Goal: Task Accomplishment & Management: Complete application form

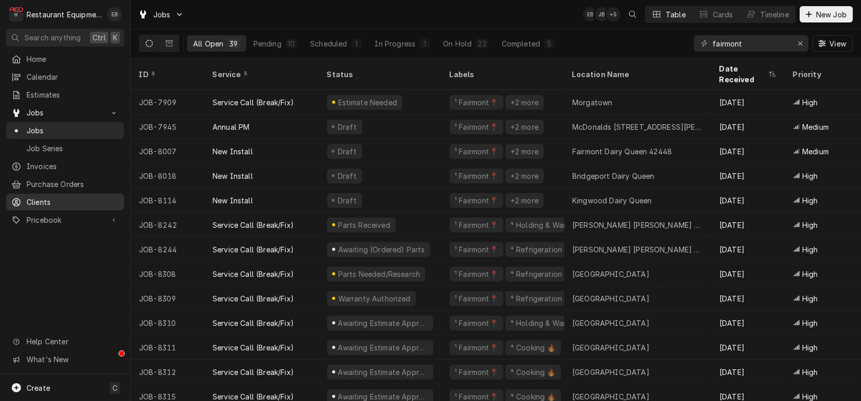
click at [100, 206] on span "Clients" at bounding box center [73, 202] width 93 height 11
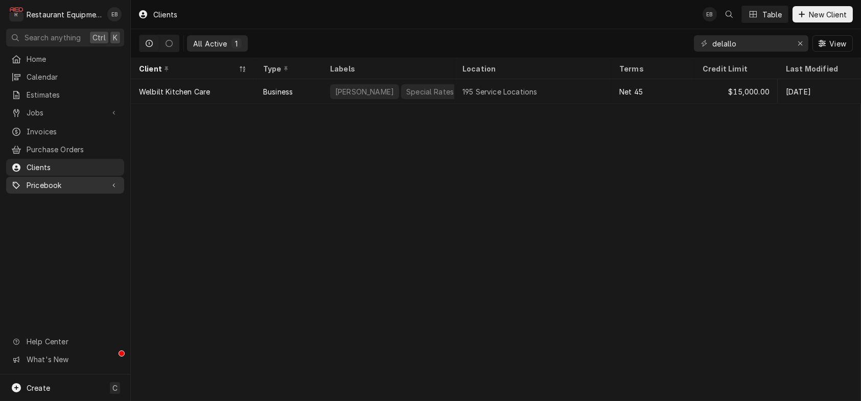
click at [104, 191] on span "Pricebook" at bounding box center [65, 185] width 77 height 11
click at [84, 166] on div "Clients" at bounding box center [65, 167] width 114 height 13
click at [53, 92] on span "Estimates" at bounding box center [73, 94] width 93 height 11
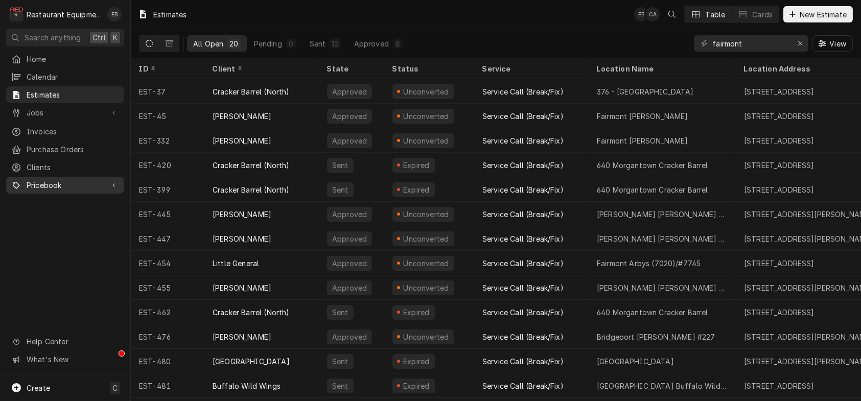
click at [58, 190] on span "Pricebook" at bounding box center [65, 185] width 77 height 11
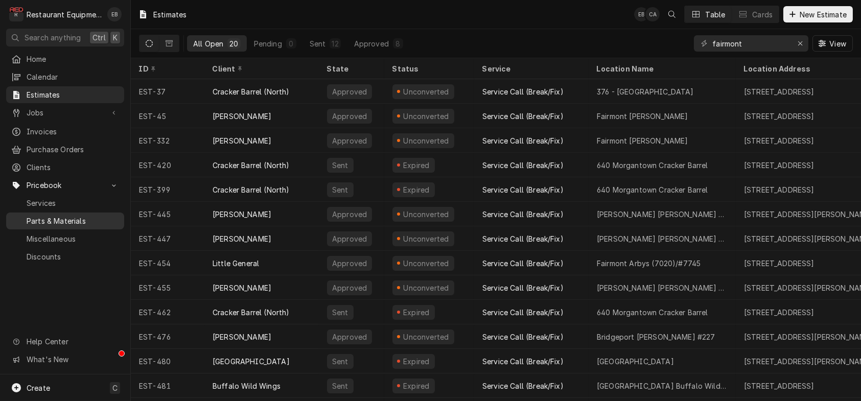
click at [69, 224] on span "Parts & Materials" at bounding box center [73, 221] width 93 height 11
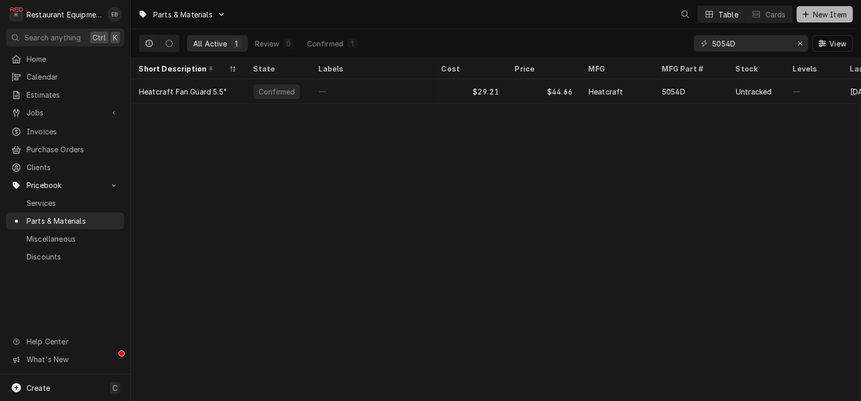
click at [838, 21] on button "New Item" at bounding box center [825, 14] width 56 height 16
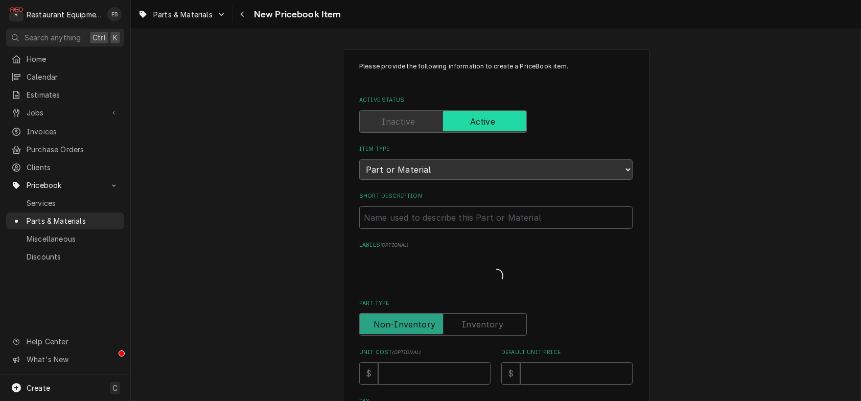
type textarea "x"
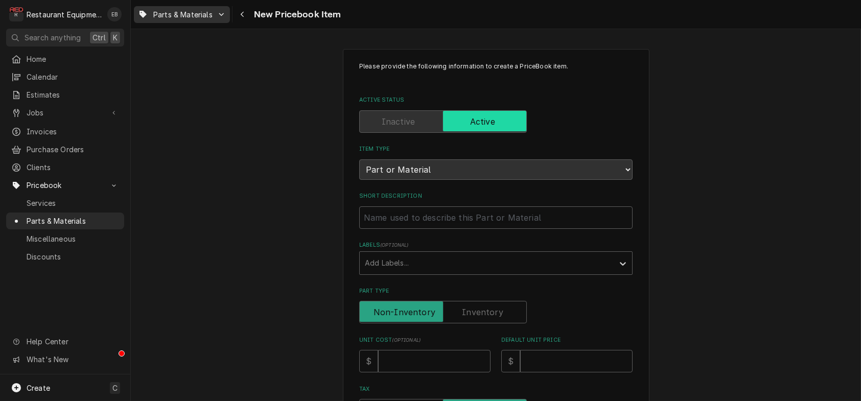
click at [228, 15] on div "Parts & Materials" at bounding box center [182, 14] width 92 height 13
click at [192, 76] on div "Miscellaneous" at bounding box center [191, 72] width 81 height 11
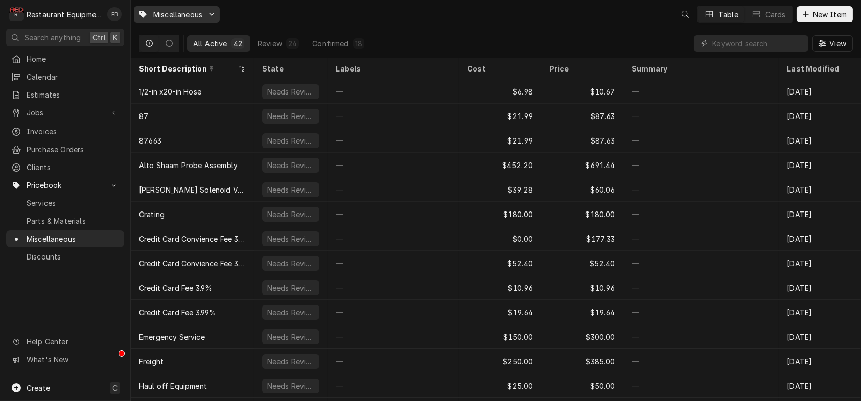
click at [215, 16] on icon "Dynamic Content Wrapper" at bounding box center [212, 14] width 6 height 6
click at [200, 33] on div "Services" at bounding box center [191, 36] width 81 height 11
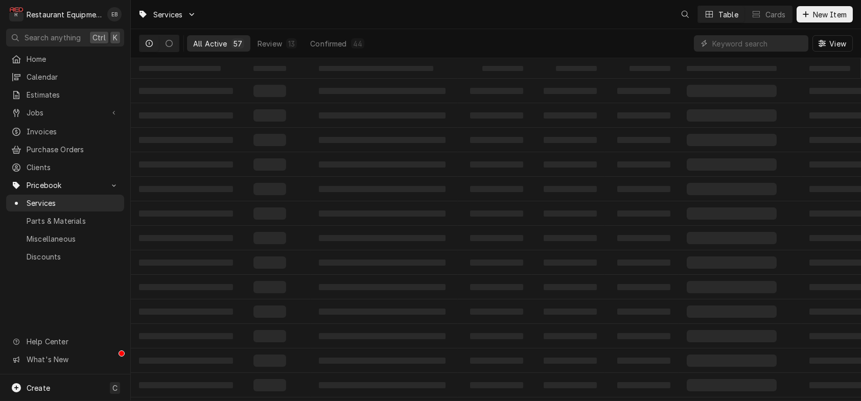
click at [198, 20] on div "Services" at bounding box center [167, 14] width 62 height 13
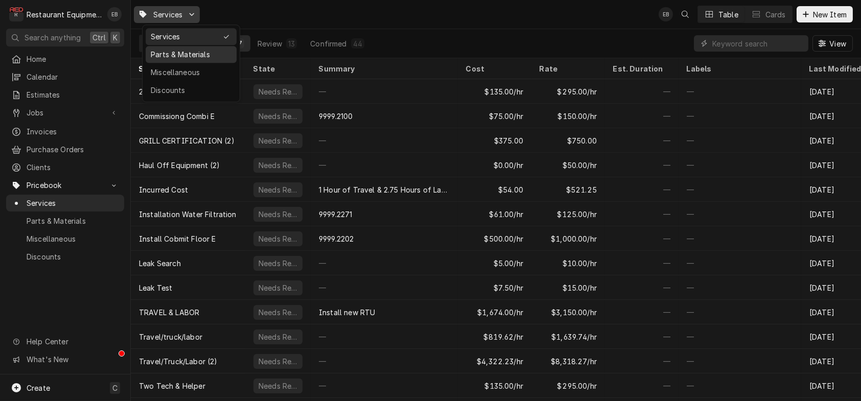
click at [180, 58] on div "Parts & Materials" at bounding box center [191, 54] width 81 height 11
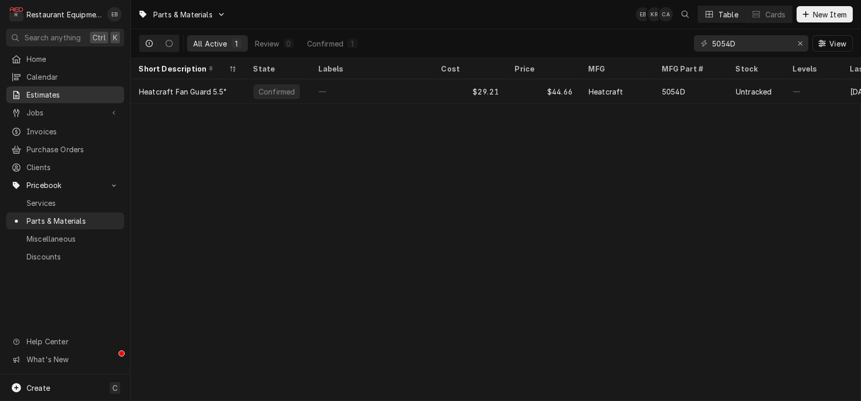
click at [65, 98] on span "Estimates" at bounding box center [73, 94] width 93 height 11
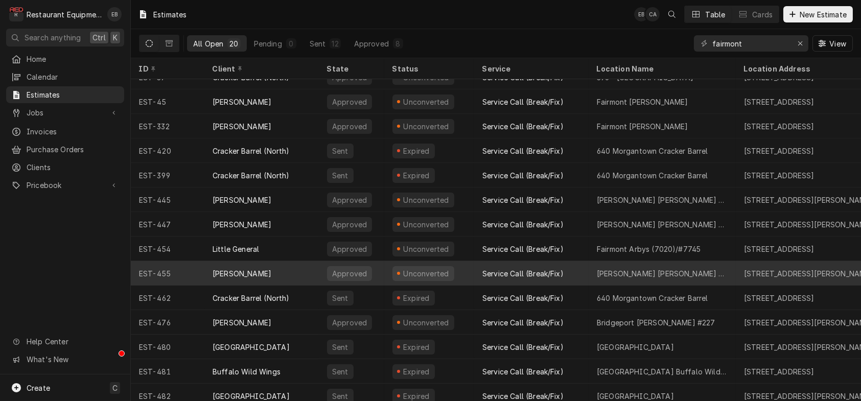
scroll to position [34, 0]
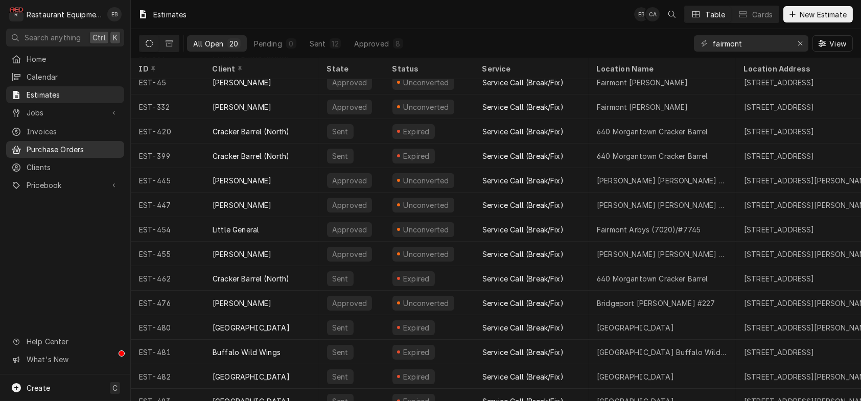
click at [84, 156] on div "Purchase Orders" at bounding box center [65, 149] width 114 height 13
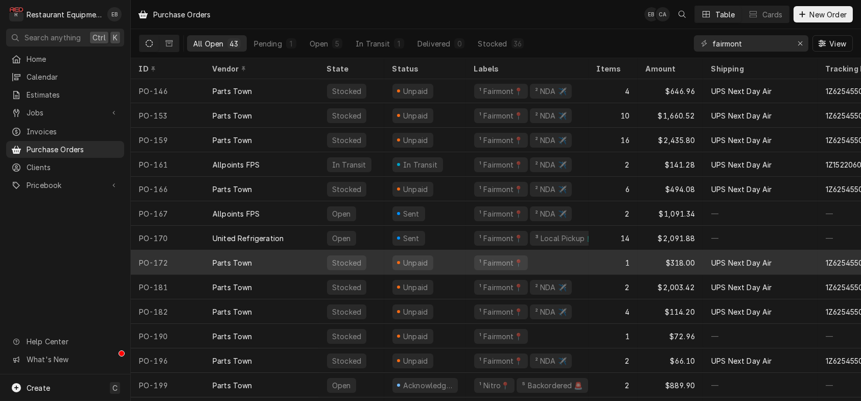
scroll to position [742, 0]
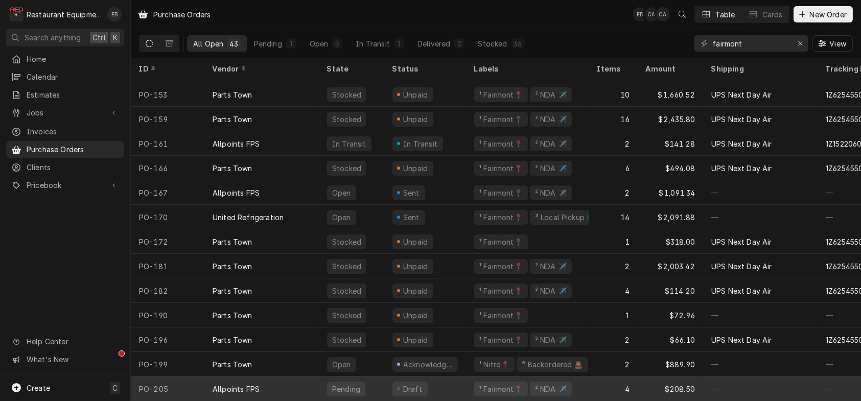
click at [460, 380] on div "Draft" at bounding box center [425, 389] width 82 height 25
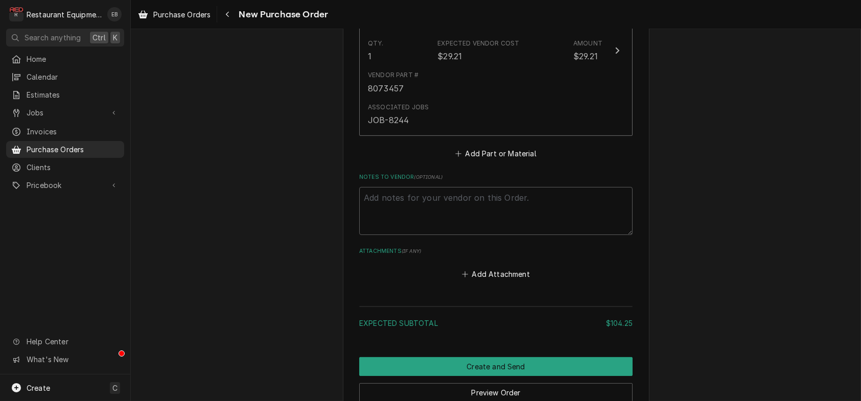
scroll to position [681, 0]
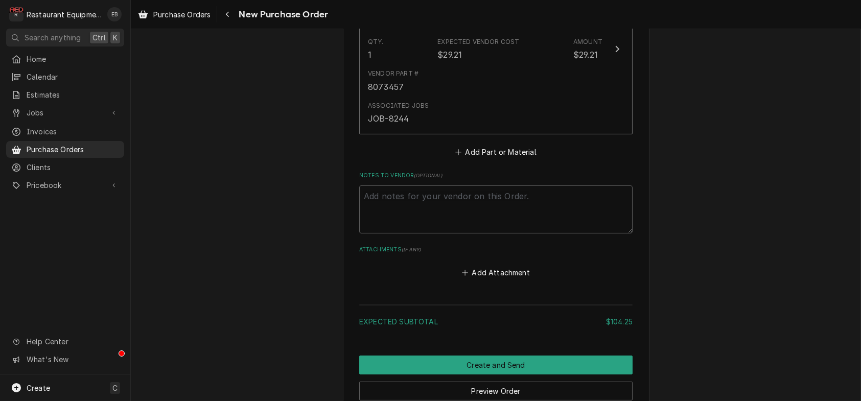
click at [513, 159] on button "Add Part or Material" at bounding box center [496, 152] width 84 height 14
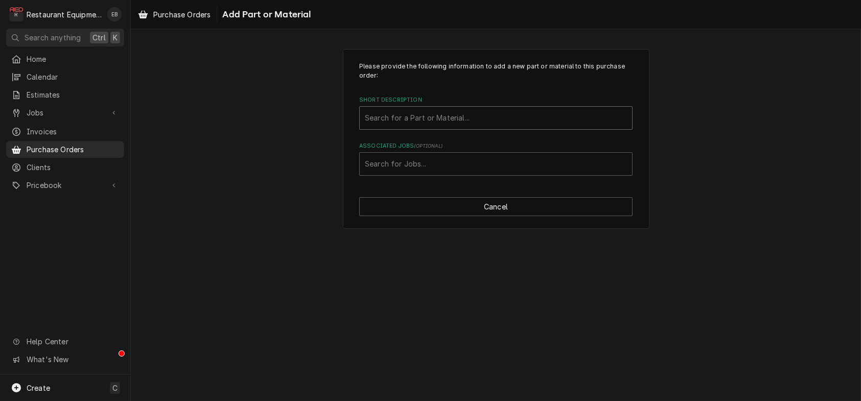
click at [455, 124] on div "Short Description" at bounding box center [496, 118] width 262 height 18
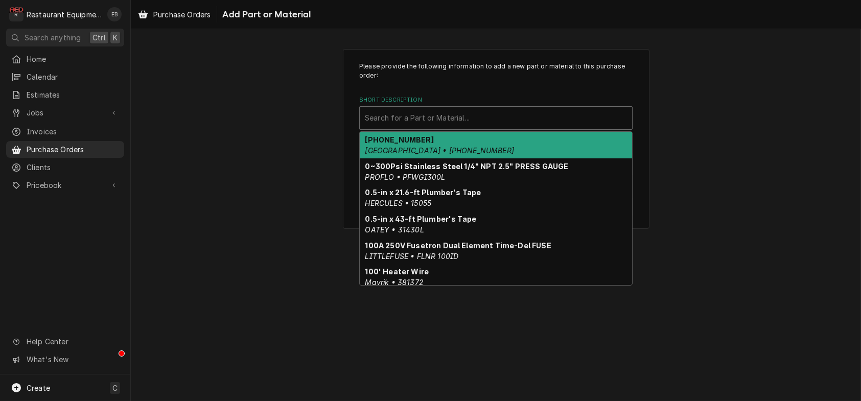
click at [467, 158] on div "00-112378-00050 Hobart • 00-112378-00050" at bounding box center [496, 145] width 272 height 27
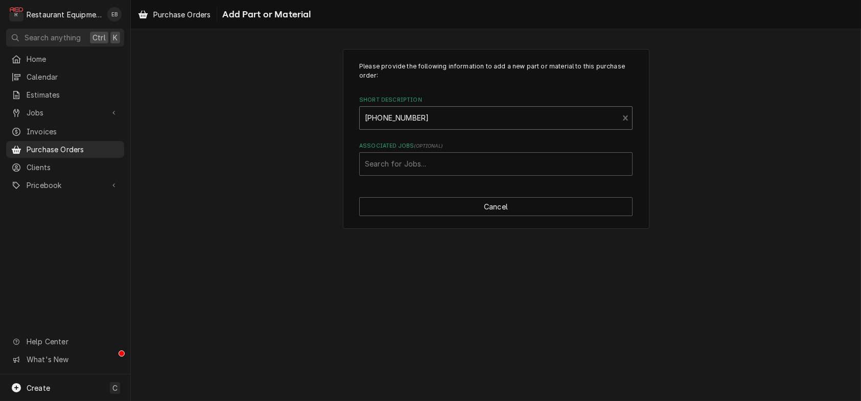
type textarea "x"
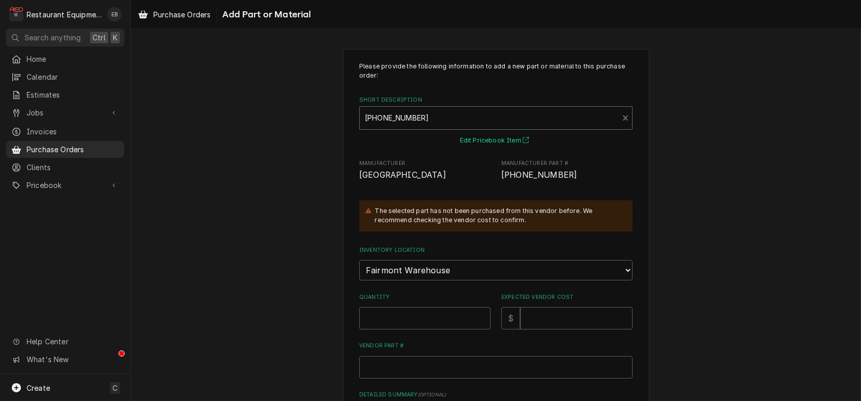
click at [500, 147] on button "Edit Pricebook Item" at bounding box center [496, 140] width 76 height 13
click at [82, 155] on span "Purchase Orders" at bounding box center [73, 149] width 93 height 11
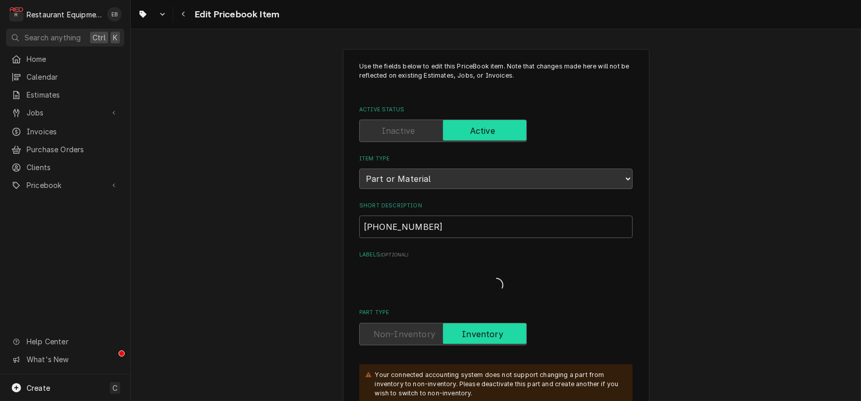
type textarea "x"
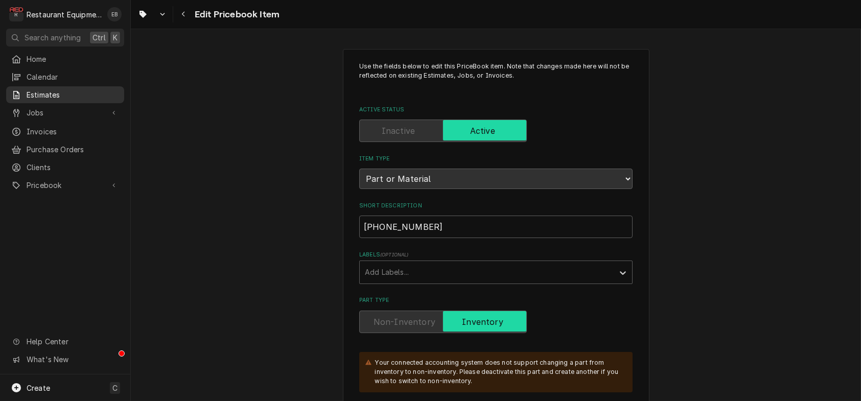
click at [49, 96] on span "Estimates" at bounding box center [73, 94] width 93 height 11
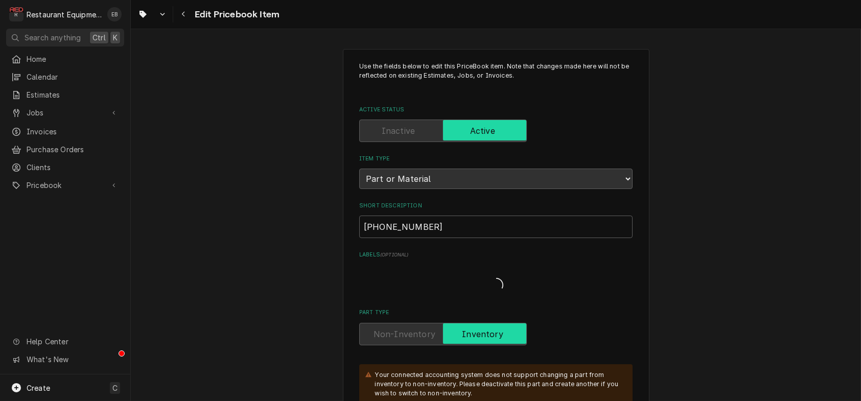
type textarea "x"
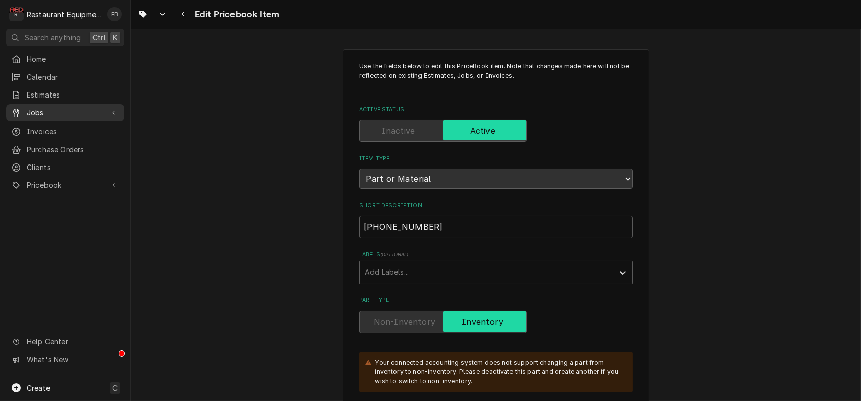
click at [53, 118] on span "Jobs" at bounding box center [65, 112] width 77 height 11
click at [66, 134] on span "Jobs" at bounding box center [73, 130] width 93 height 11
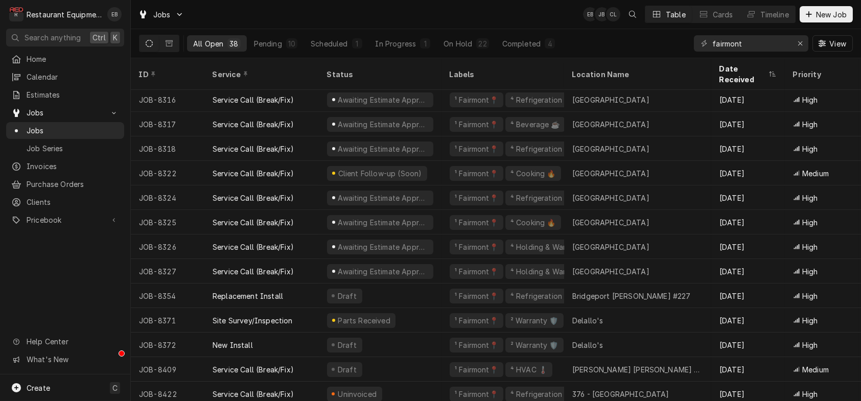
scroll to position [356, 0]
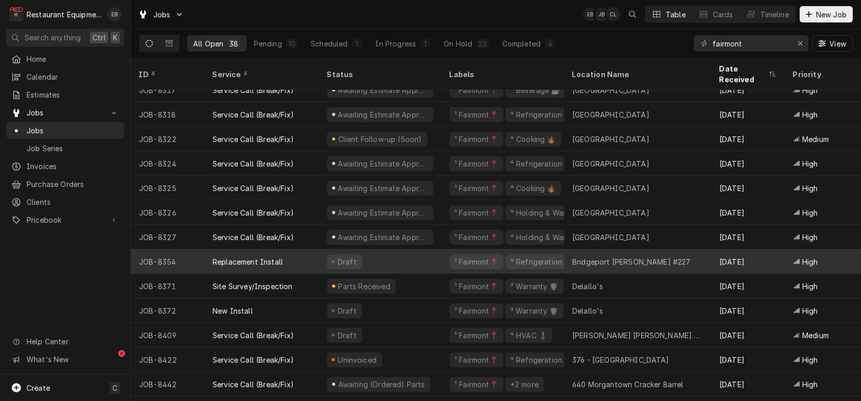
click at [439, 262] on div "Draft" at bounding box center [380, 261] width 123 height 25
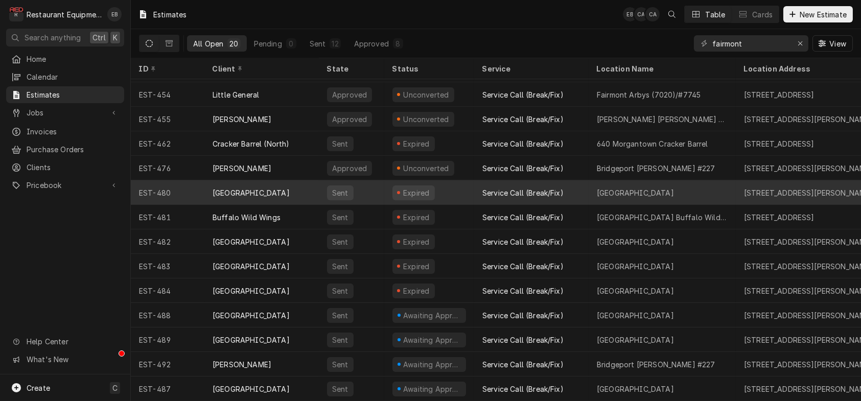
scroll to position [179, 0]
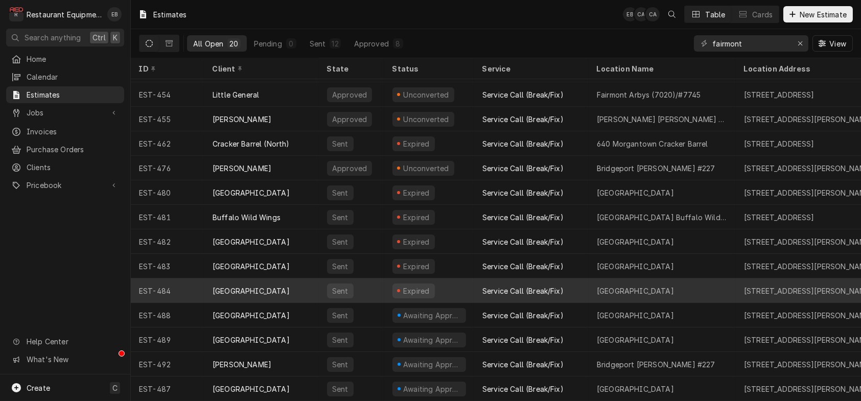
click at [474, 280] on div "Expired" at bounding box center [429, 291] width 90 height 25
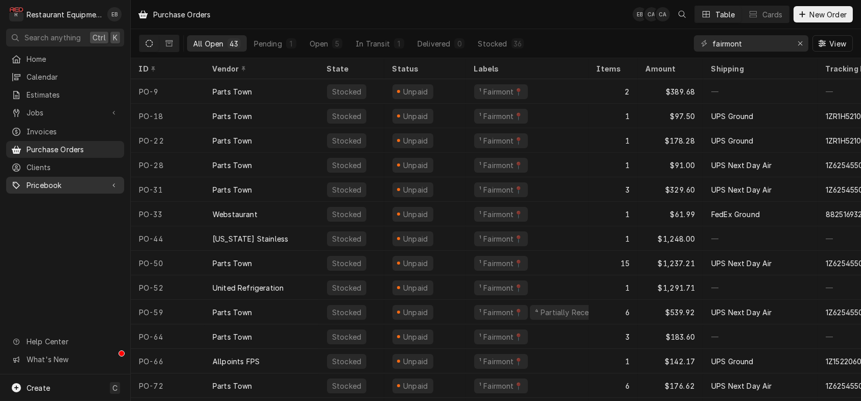
click at [104, 190] on span "Pricebook" at bounding box center [65, 185] width 77 height 11
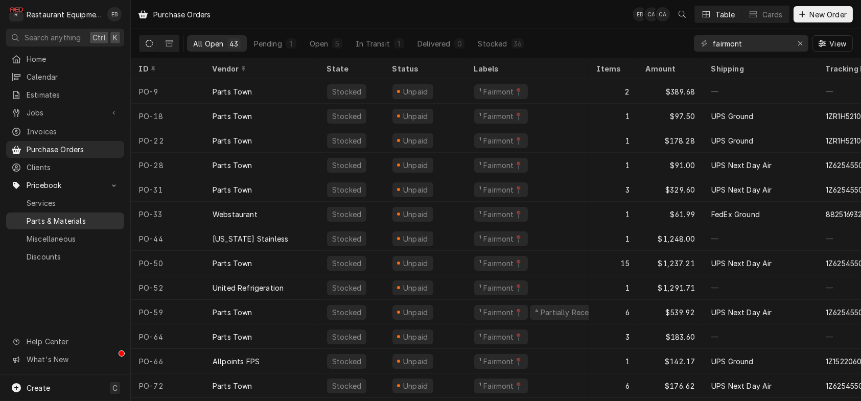
click at [85, 224] on span "Parts & Materials" at bounding box center [73, 221] width 93 height 11
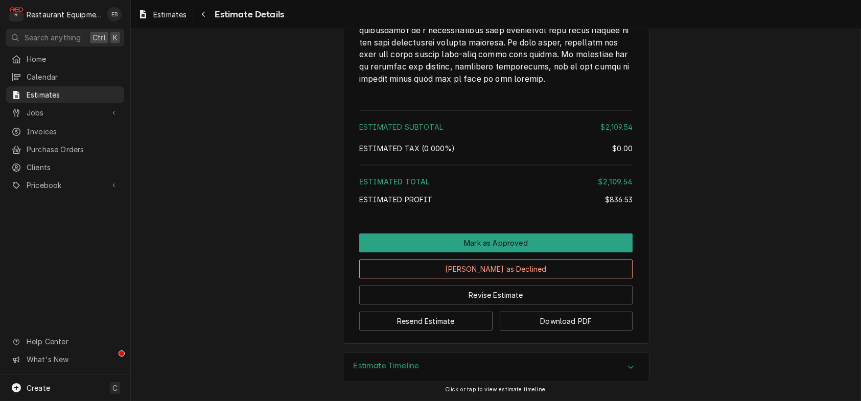
click at [587, 361] on div "Estimate Timeline" at bounding box center [496, 367] width 306 height 29
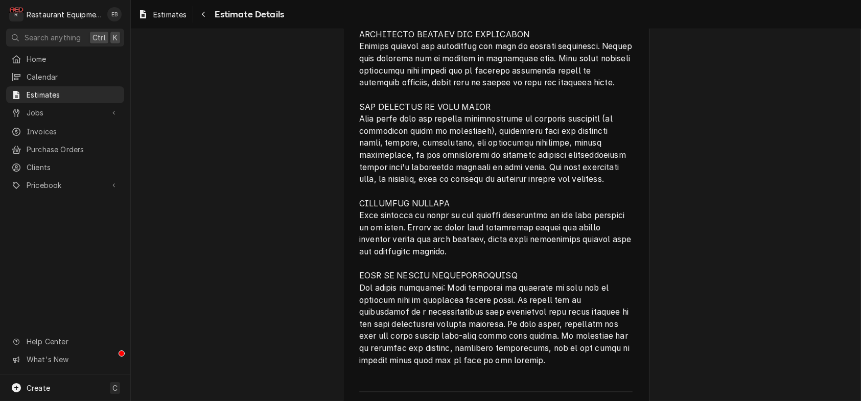
scroll to position [1701, 0]
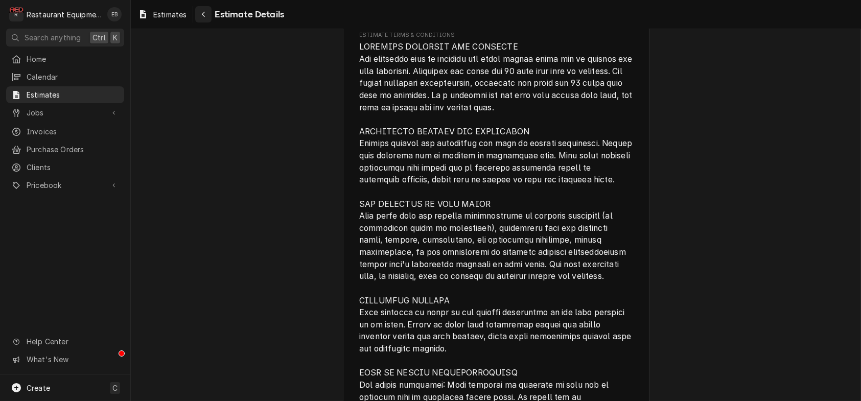
click at [206, 15] on icon "Navigate back" at bounding box center [203, 14] width 5 height 7
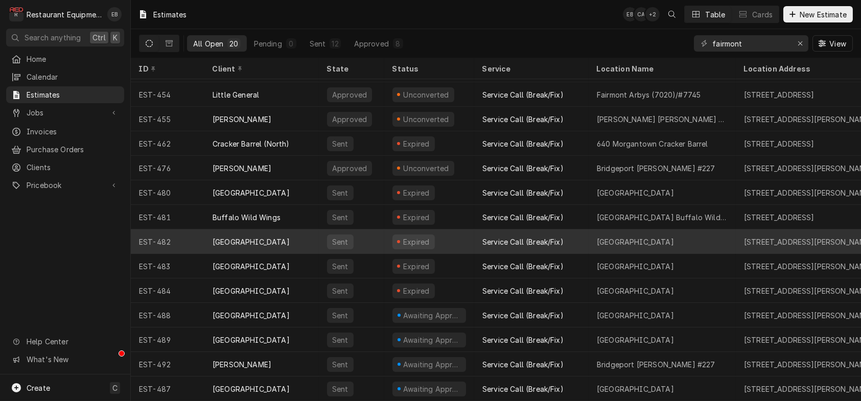
scroll to position [179, 0]
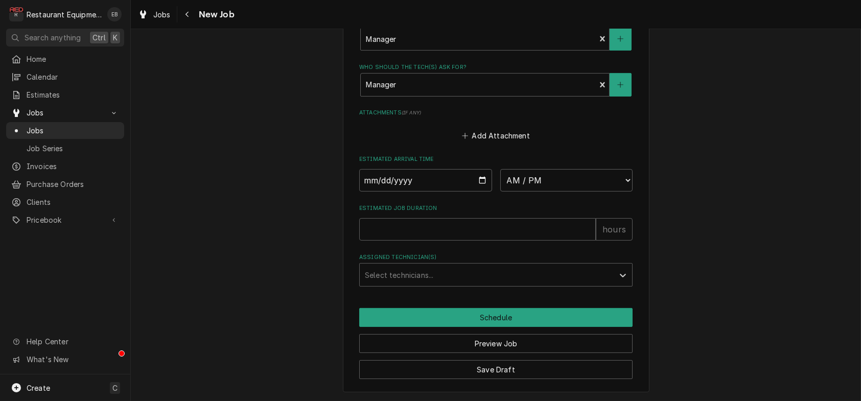
scroll to position [886, 0]
click at [478, 192] on input "Date" at bounding box center [425, 180] width 133 height 22
type textarea "x"
type input "2025-08-19"
type textarea "x"
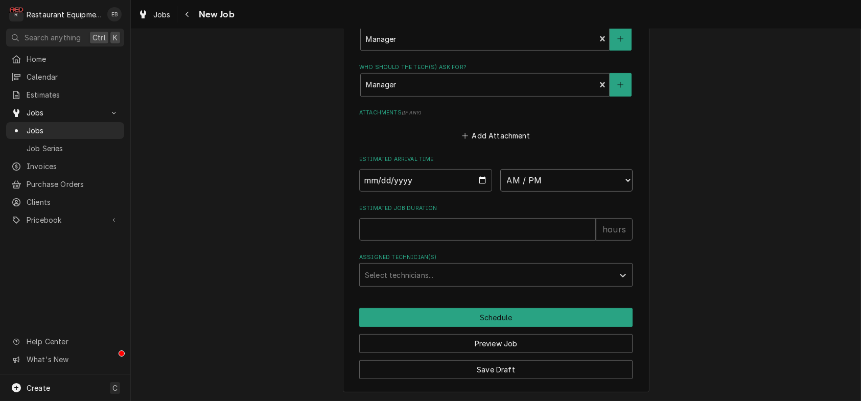
click at [579, 189] on select "AM / PM 6:00 AM 6:15 AM 6:30 AM 6:45 AM 7:00 AM 7:15 AM 7:30 AM 7:45 AM 8:00 AM…" at bounding box center [566, 180] width 133 height 22
select select "10:00:00"
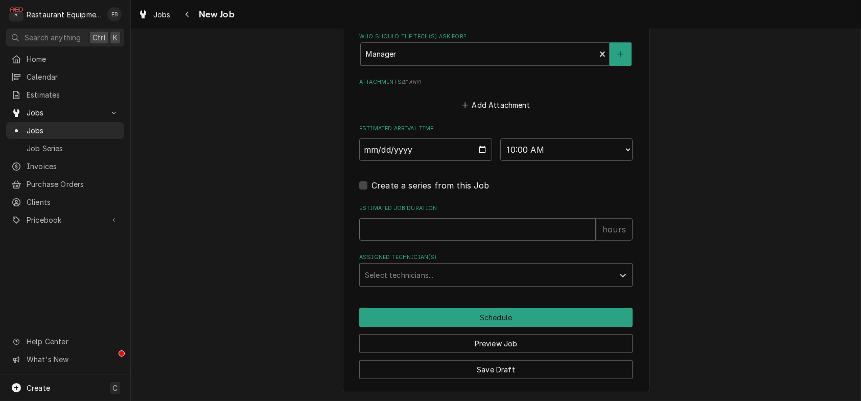
click at [391, 241] on input "Estimated Job Duration" at bounding box center [477, 229] width 237 height 22
type textarea "x"
type input "6"
type textarea "x"
type input "6"
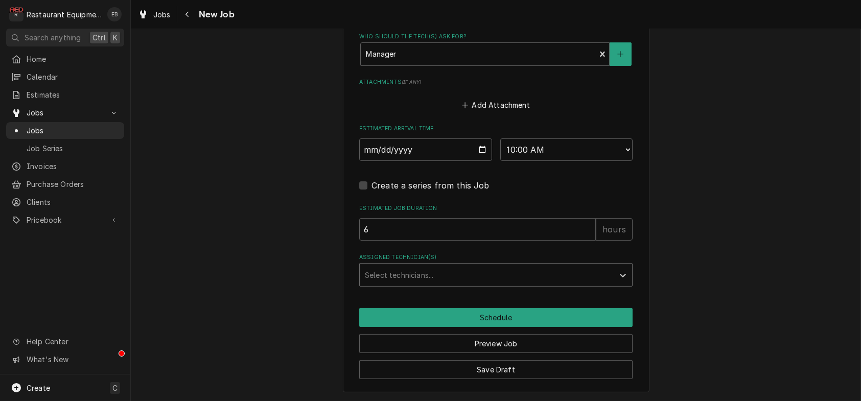
click at [426, 284] on div "Assigned Technician(s)" at bounding box center [487, 275] width 244 height 18
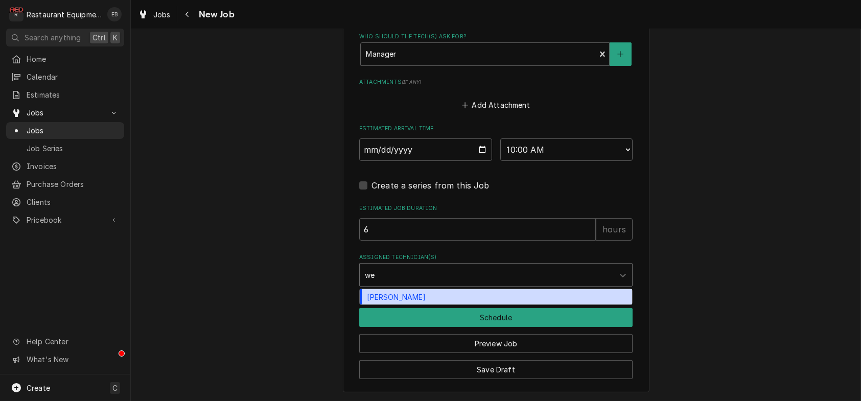
type input "wes"
click at [414, 305] on div "Wesley Fisher" at bounding box center [496, 297] width 272 height 16
type textarea "x"
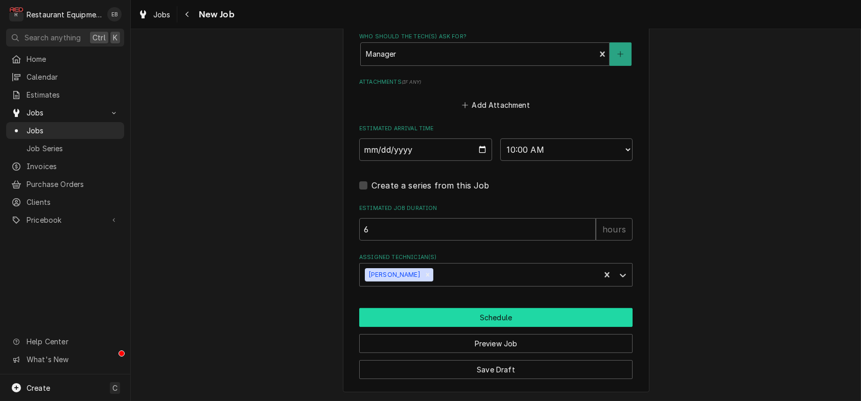
click at [434, 327] on button "Schedule" at bounding box center [495, 317] width 273 height 19
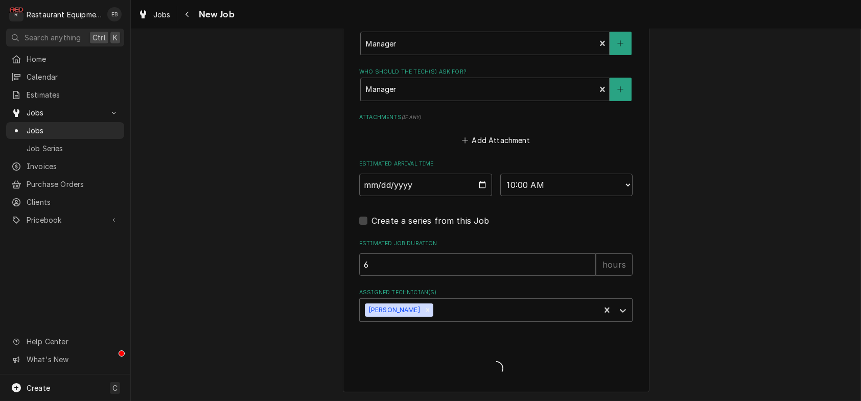
type textarea "x"
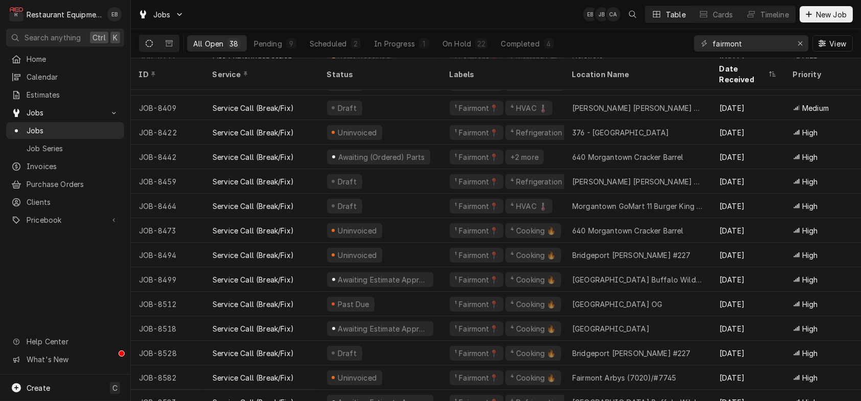
scroll to position [589, 0]
